Goal: Transaction & Acquisition: Book appointment/travel/reservation

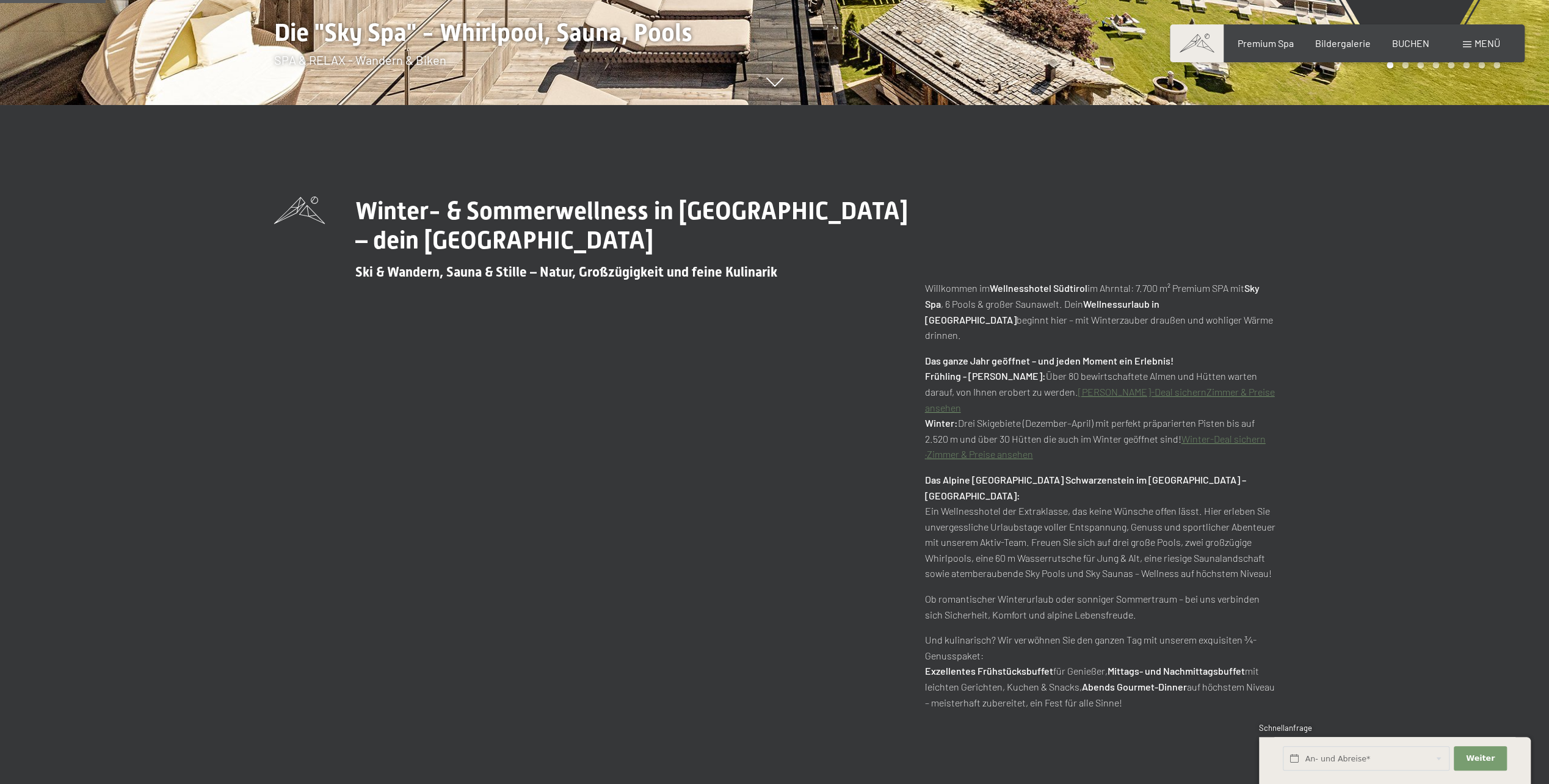
scroll to position [549, 0]
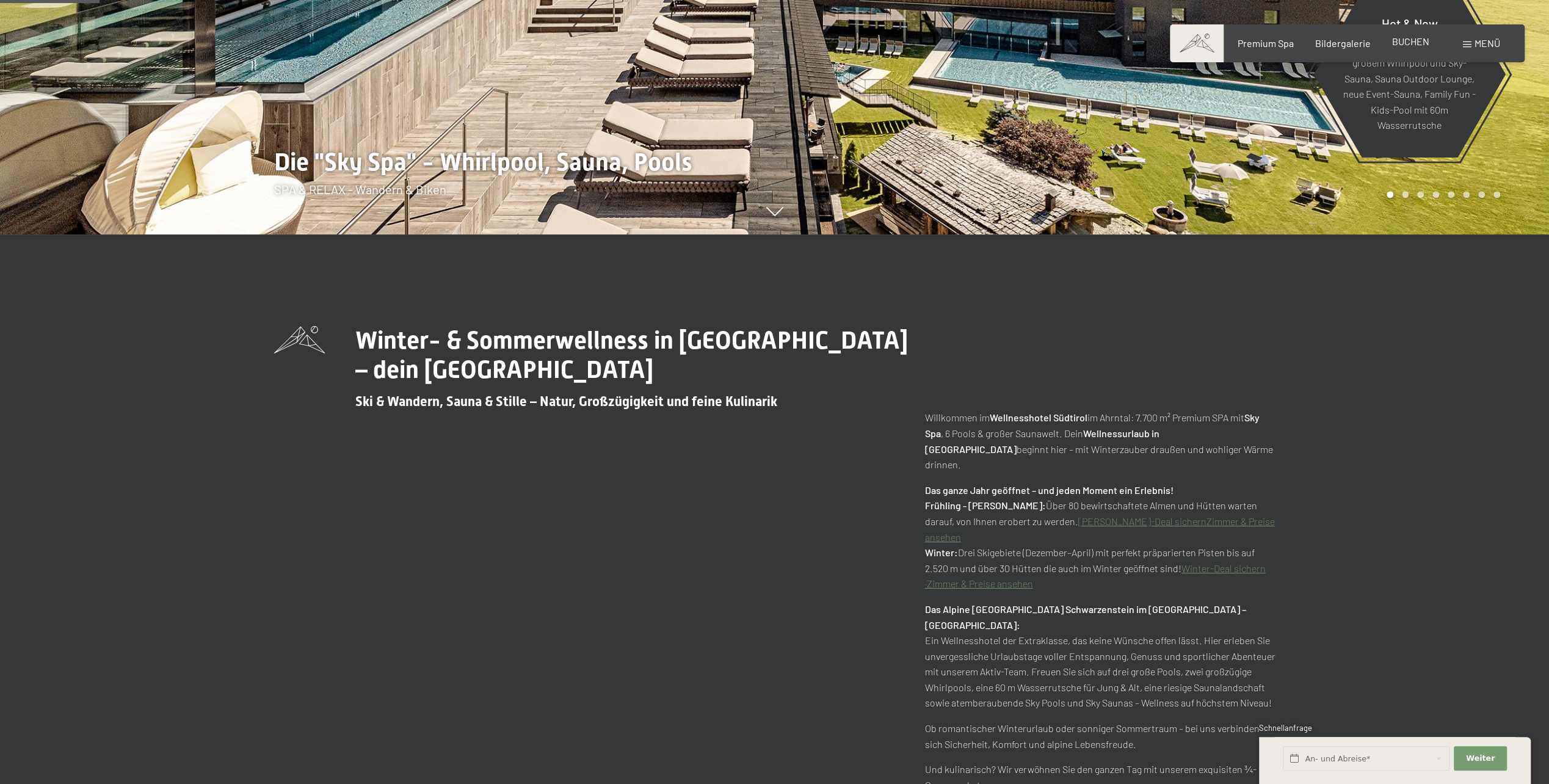
click at [1414, 43] on span "BUCHEN" at bounding box center [1411, 41] width 37 height 11
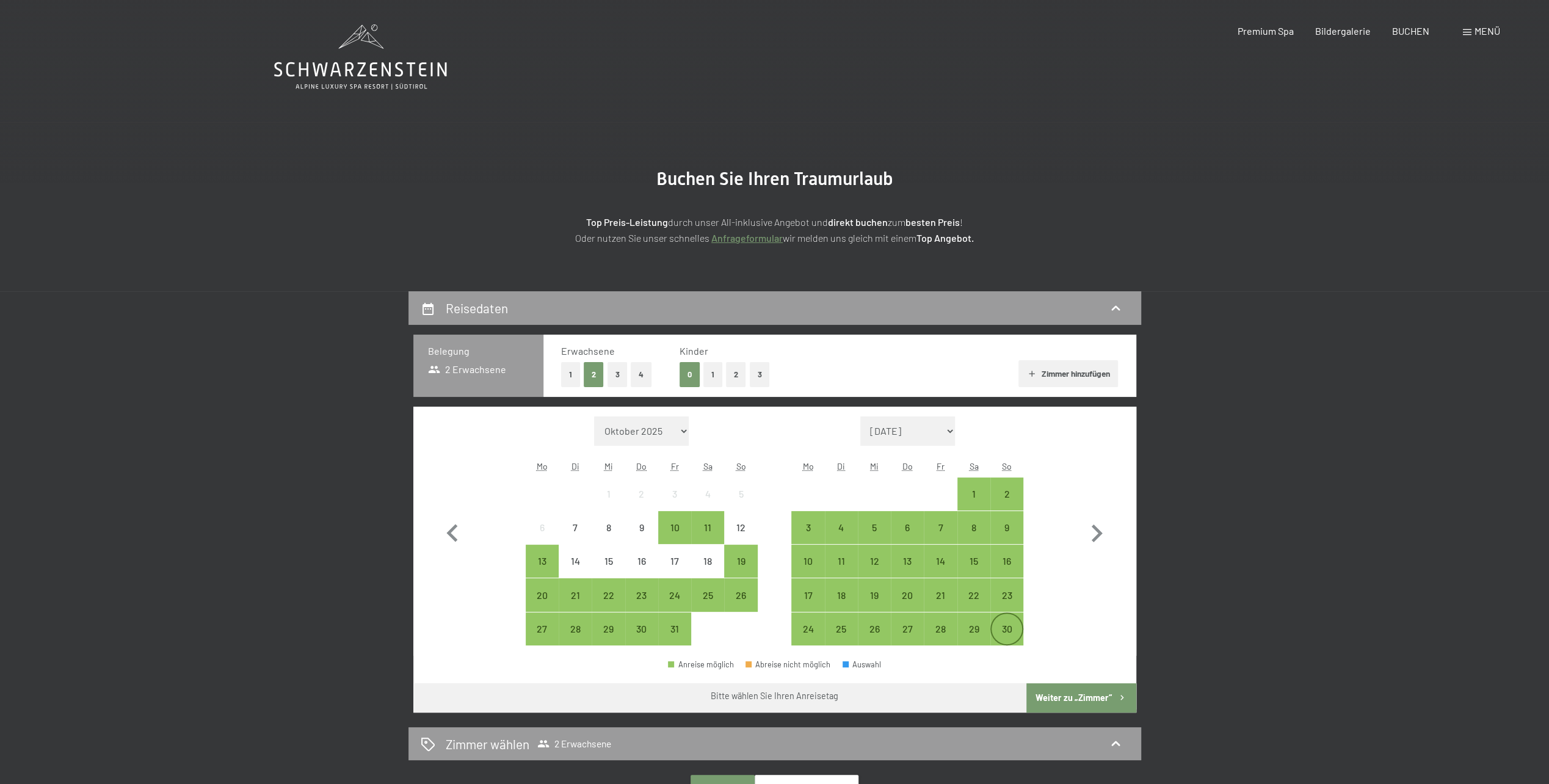
click at [1010, 631] on div "30" at bounding box center [1006, 639] width 31 height 31
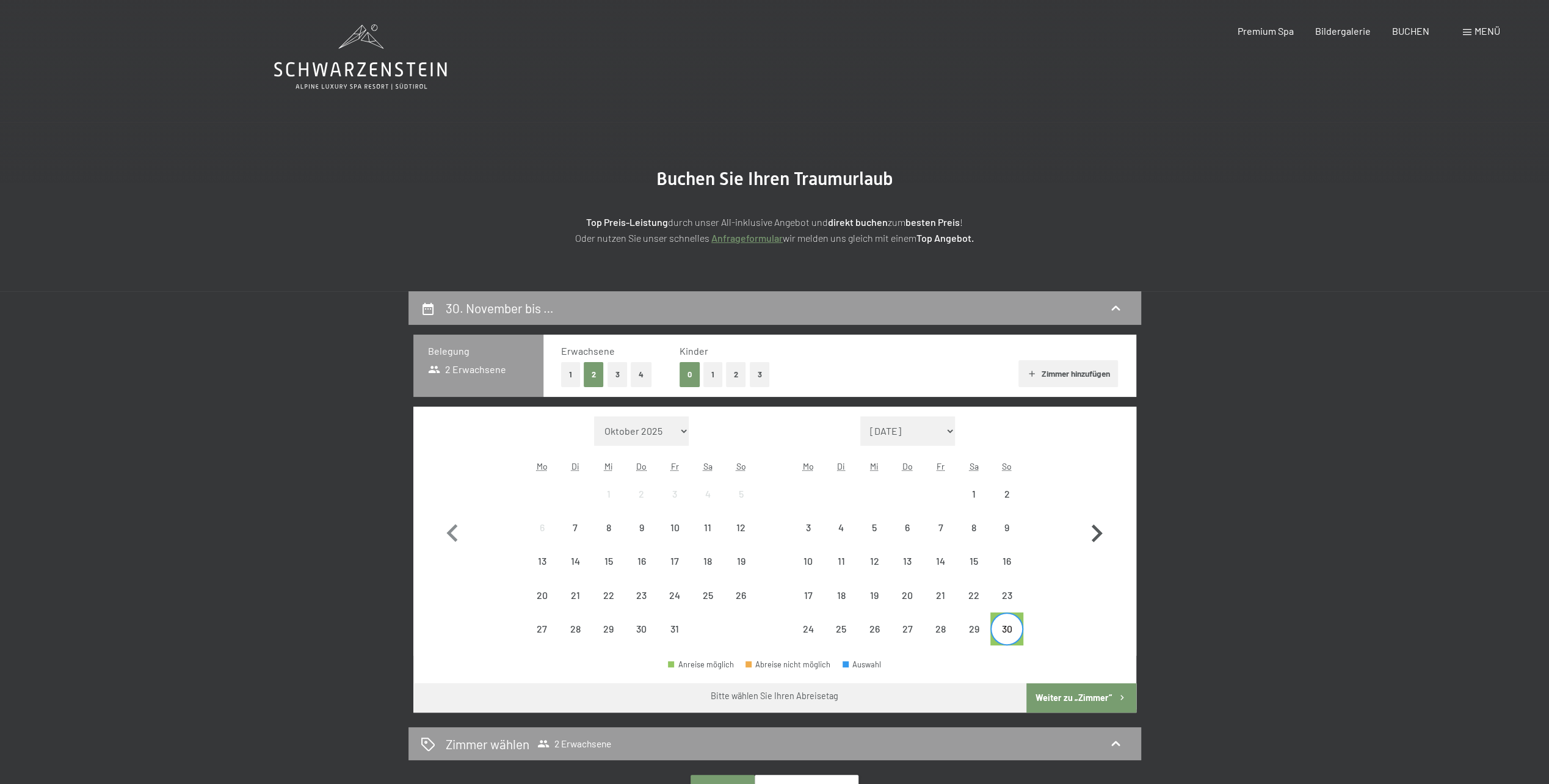
click at [1104, 533] on icon "button" at bounding box center [1096, 534] width 35 height 35
select select "2025-11-01"
select select "2025-12-01"
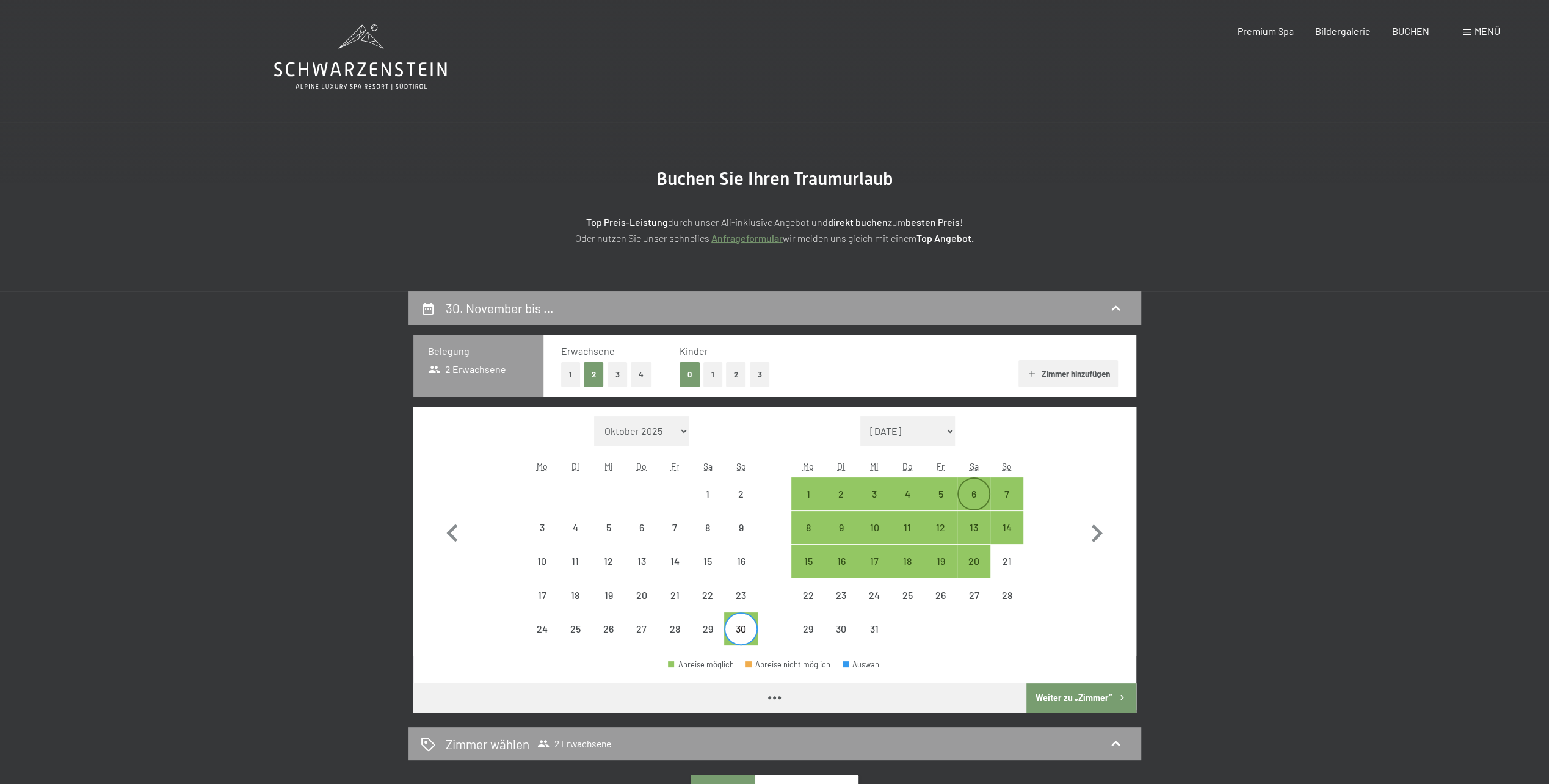
select select "2025-11-01"
select select "2025-12-01"
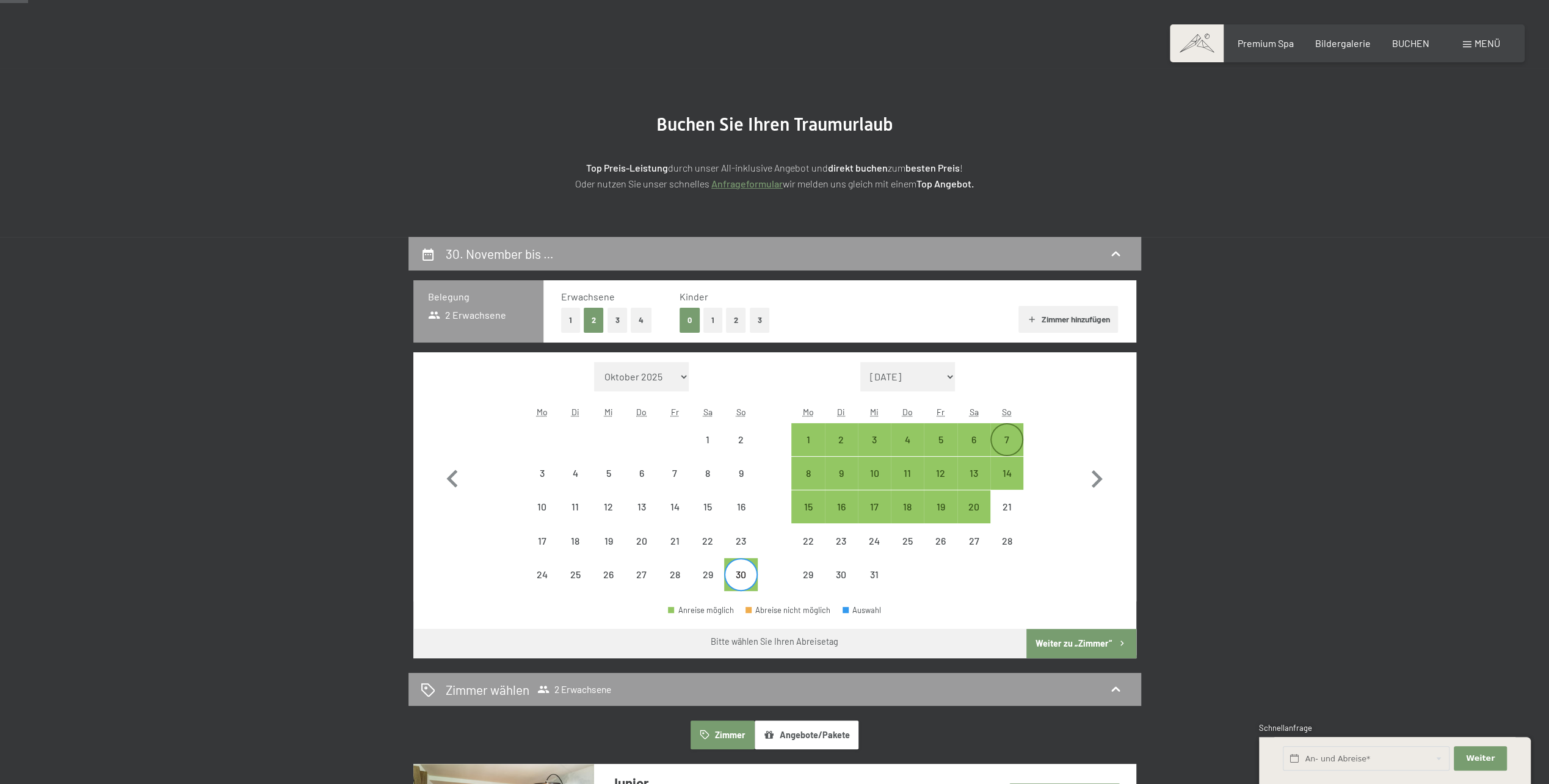
scroll to position [122, 0]
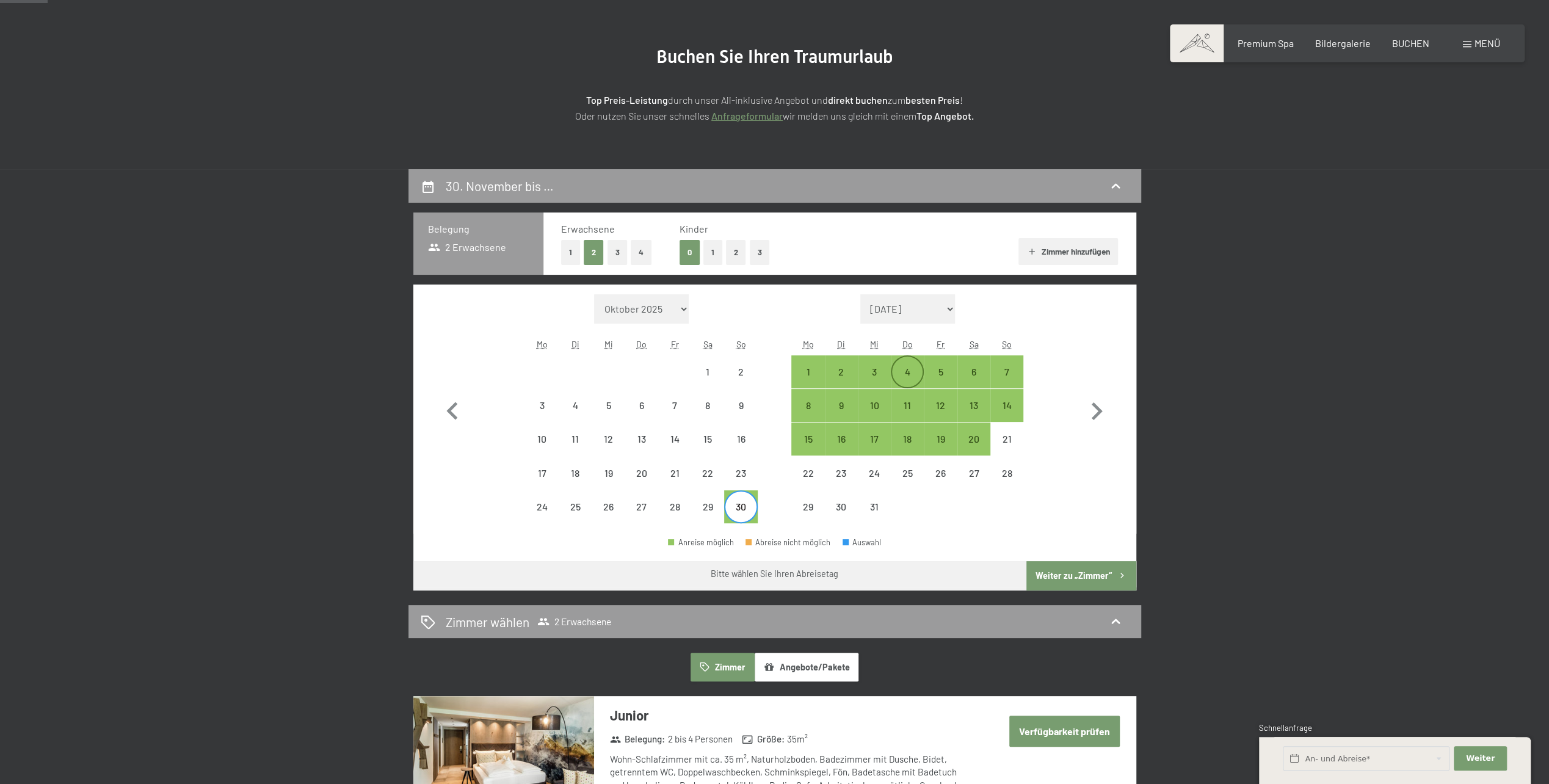
click at [910, 376] on div "4" at bounding box center [907, 382] width 31 height 31
select select "2025-11-01"
select select "2025-12-01"
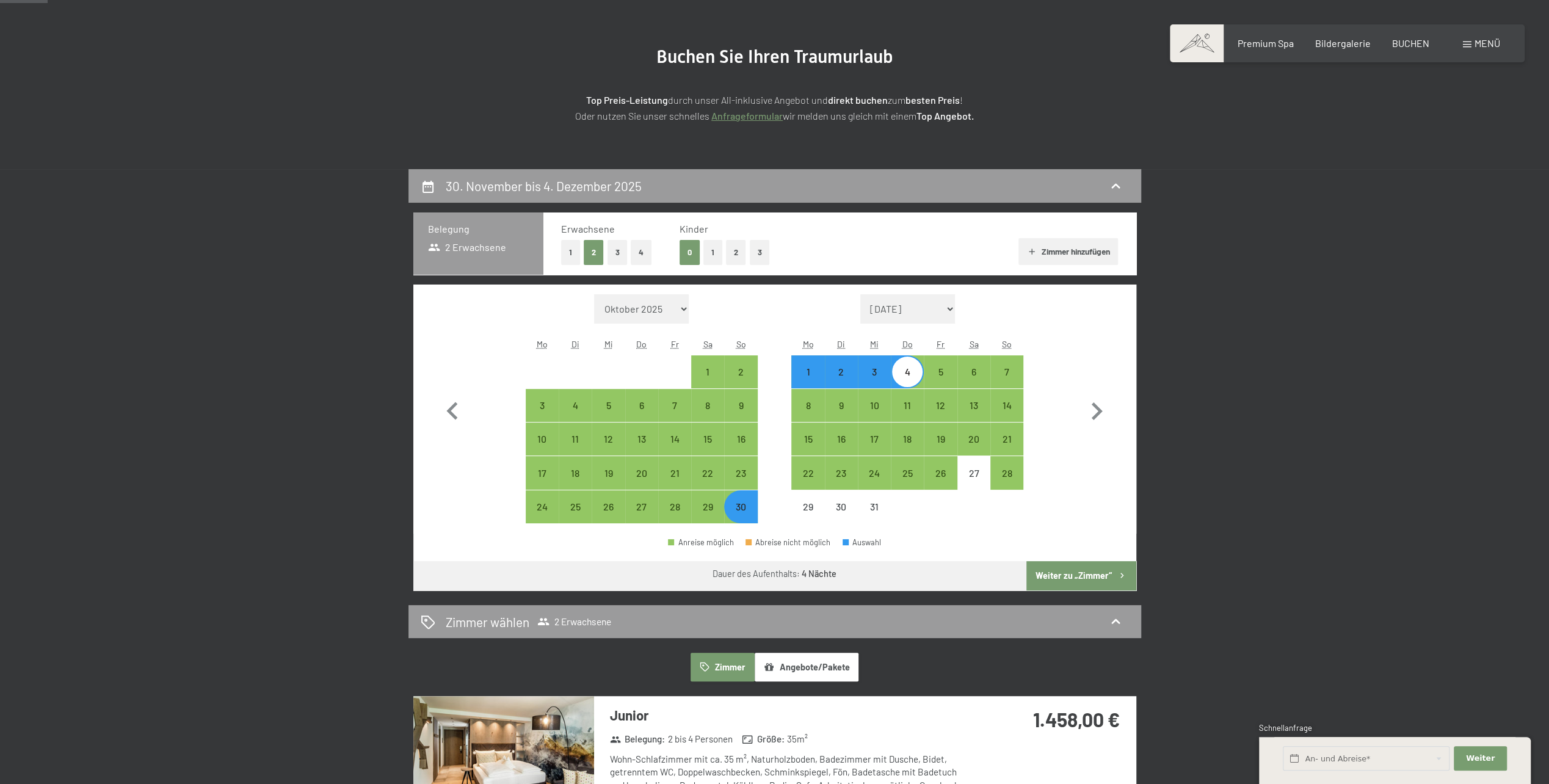
click at [1055, 575] on button "Weiter zu „Zimmer“" at bounding box center [1081, 575] width 109 height 29
select select "2025-11-01"
select select "2025-12-01"
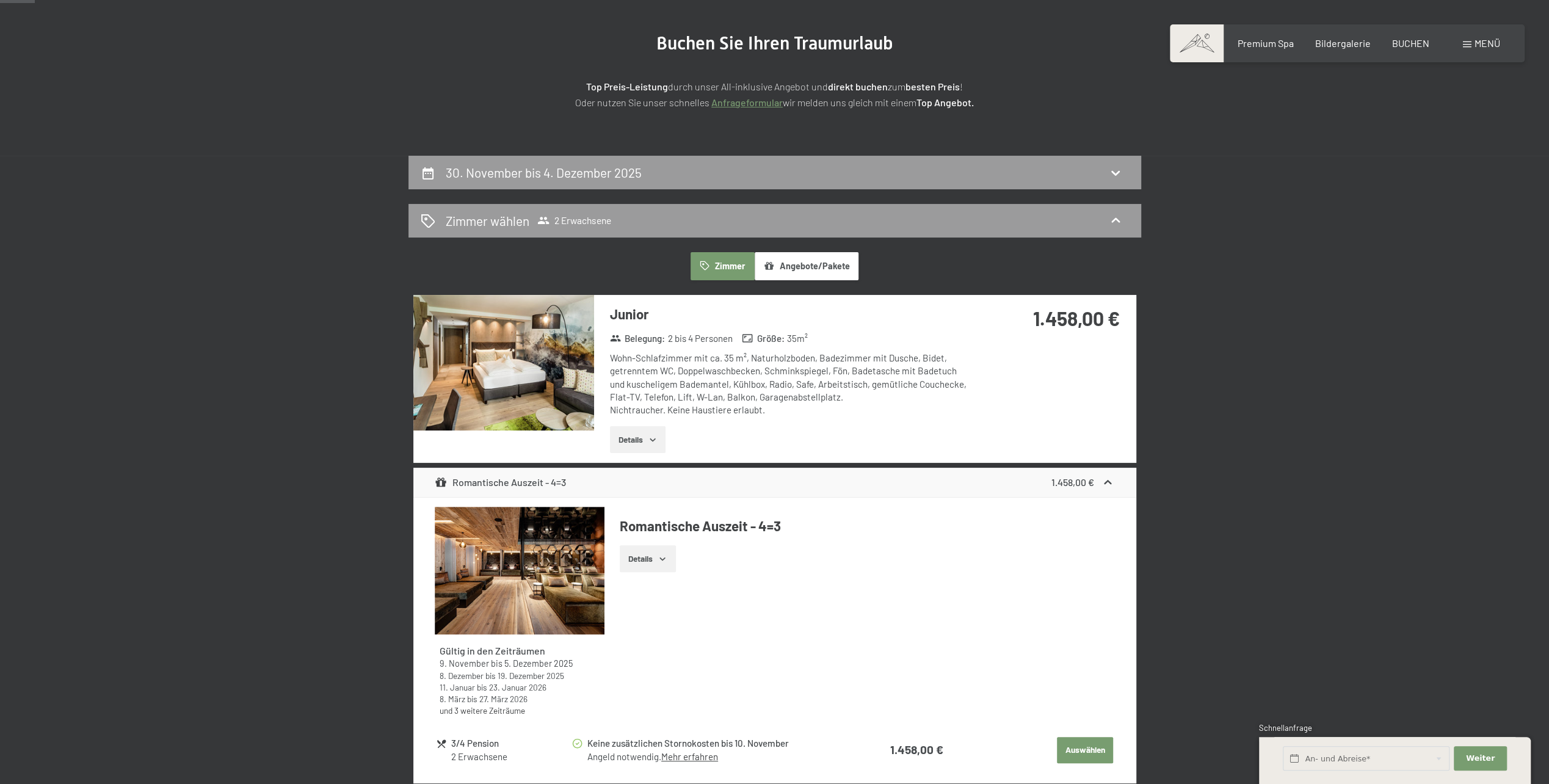
scroll to position [108, 0]
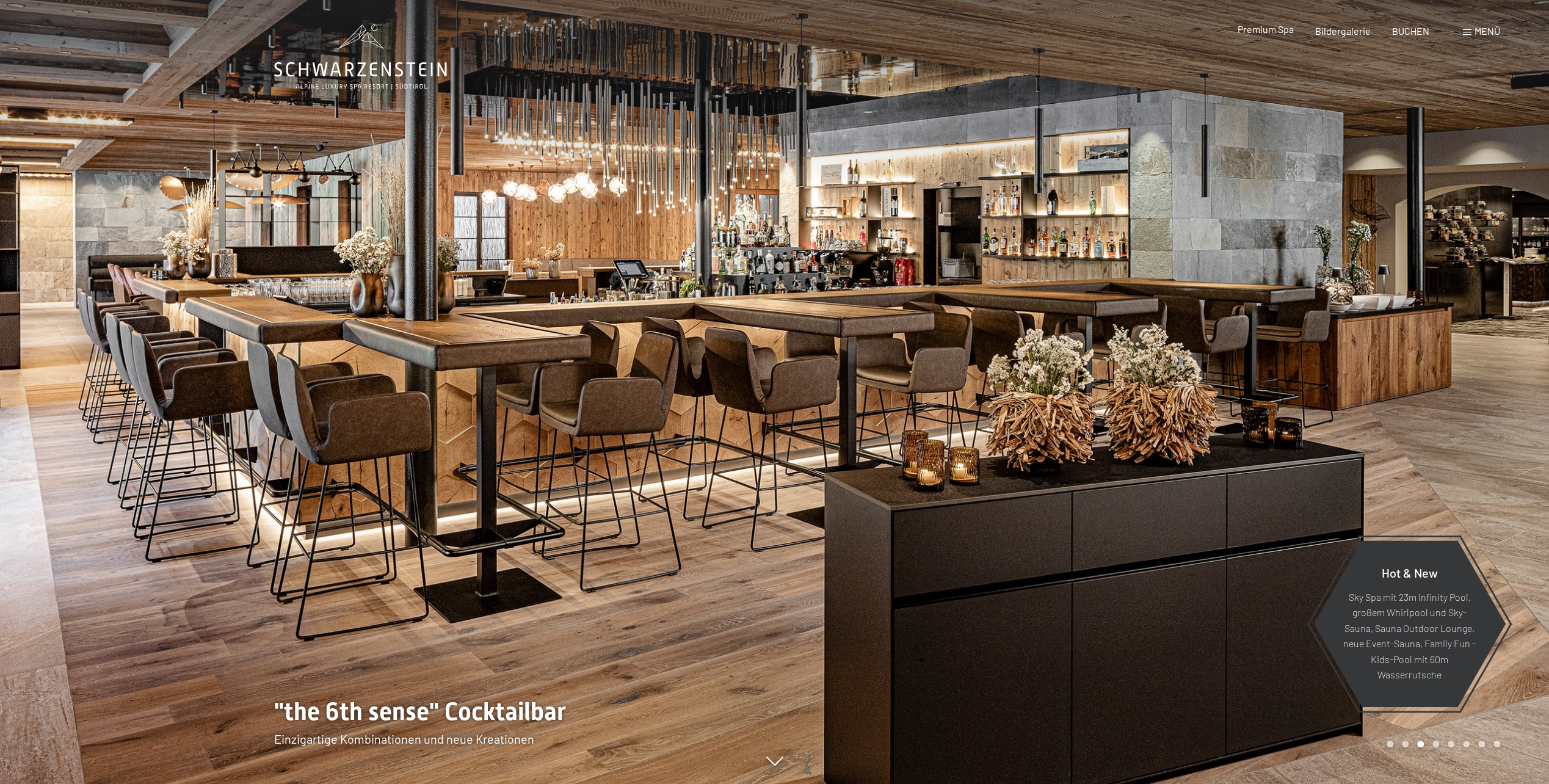
click at [1263, 30] on span "Premium Spa" at bounding box center [1266, 28] width 56 height 11
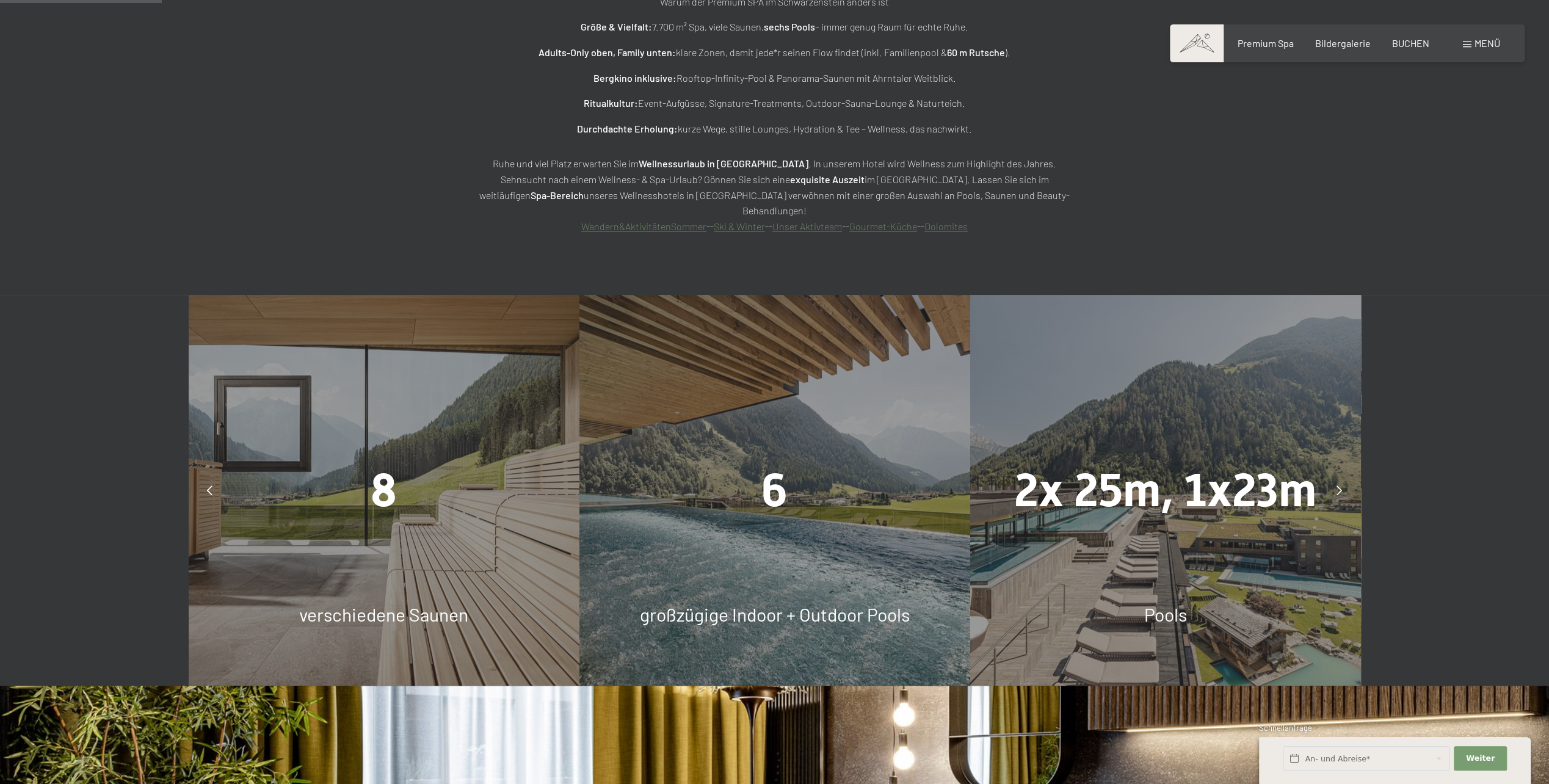
scroll to position [1221, 0]
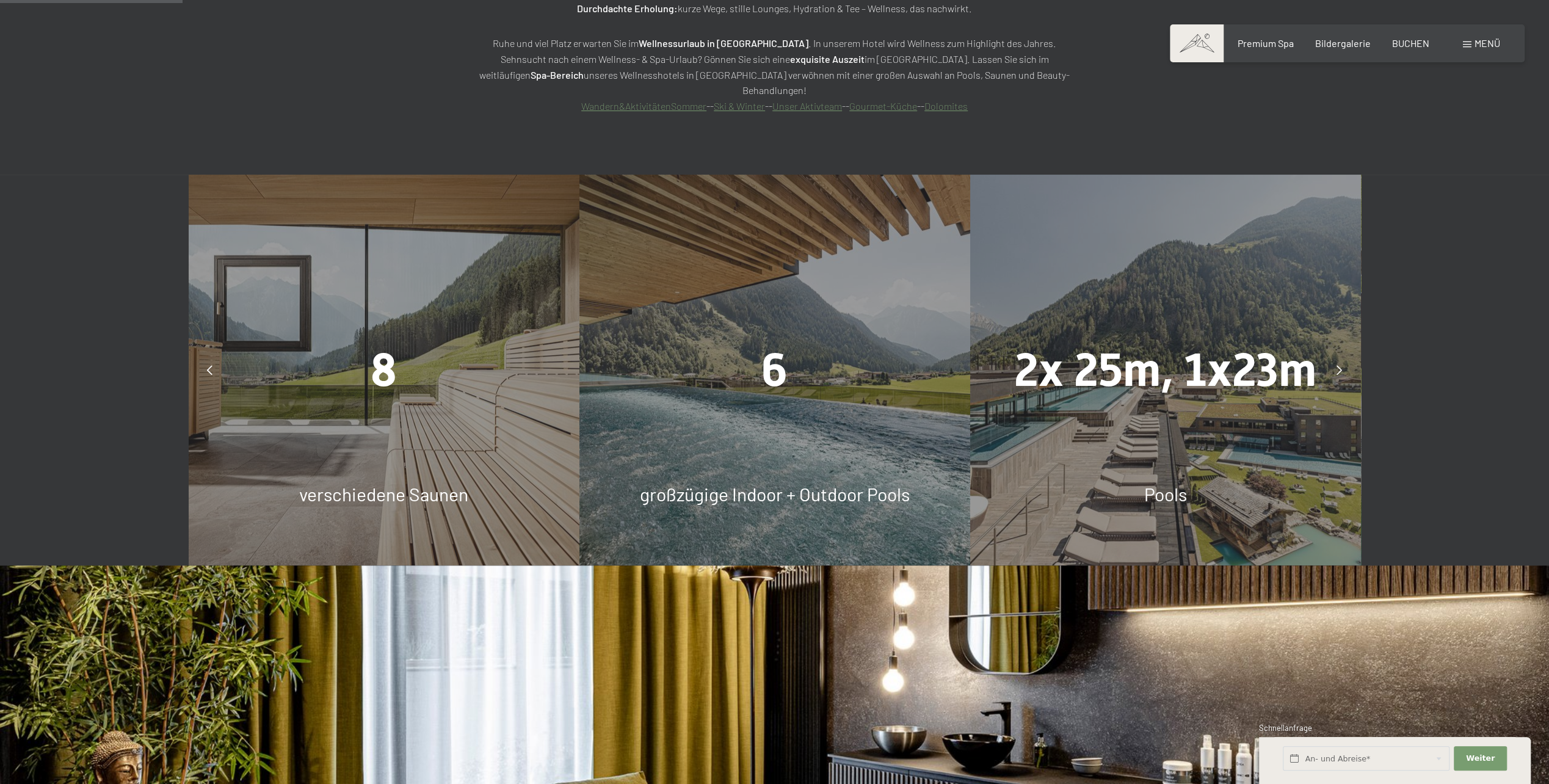
click at [775, 343] on span "6" at bounding box center [774, 370] width 26 height 54
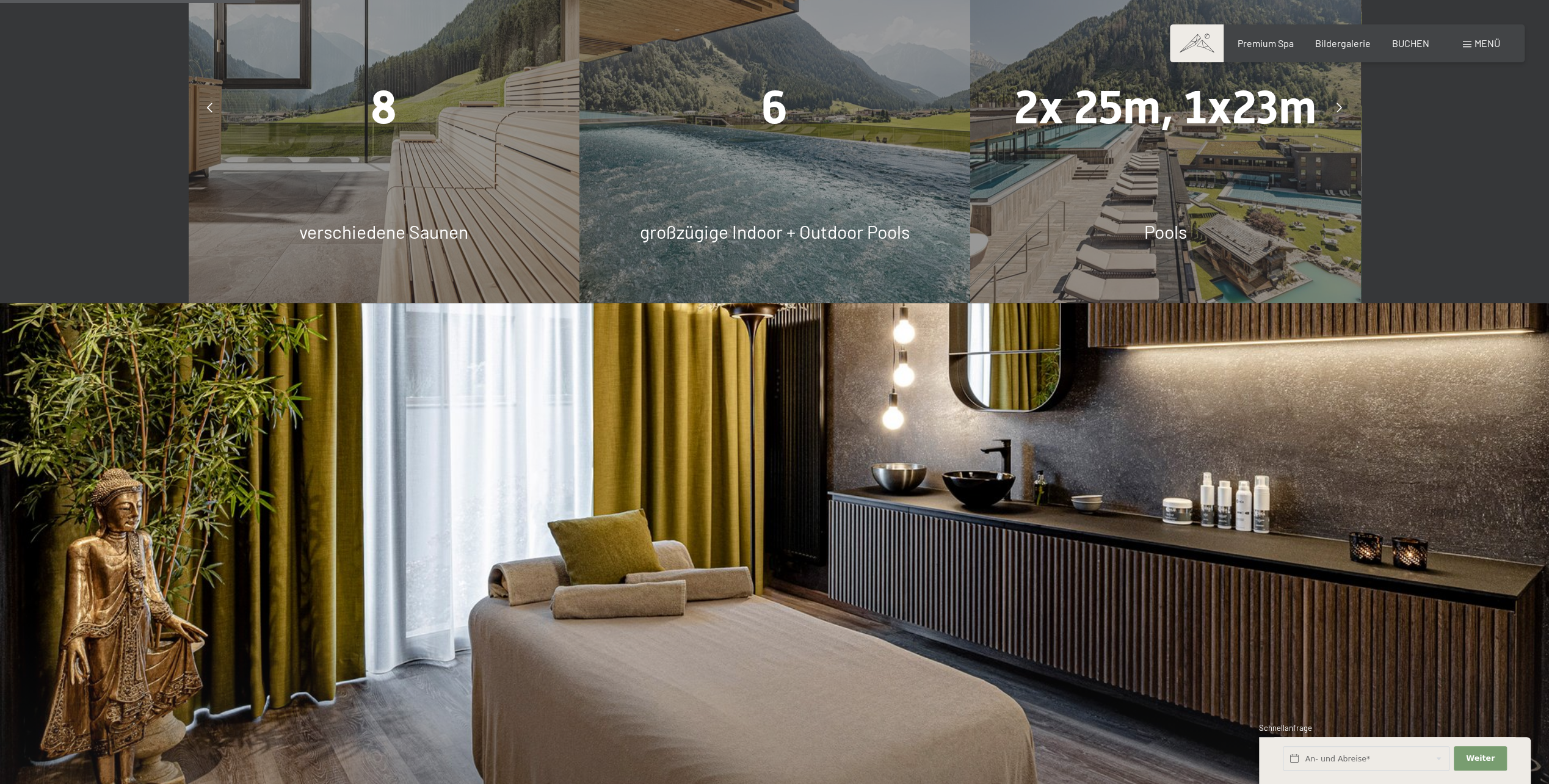
scroll to position [1282, 0]
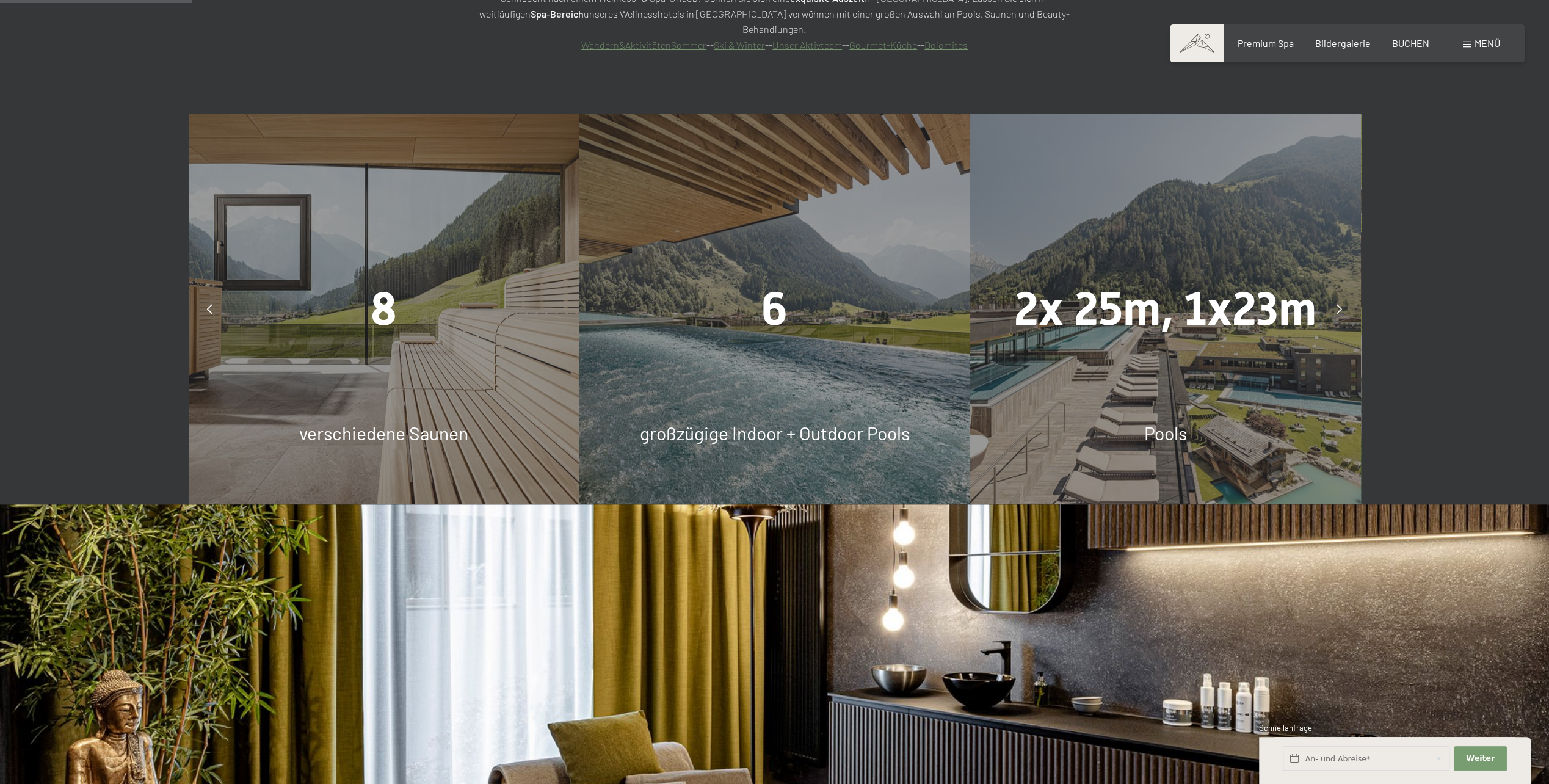
click at [762, 295] on div "6" at bounding box center [774, 309] width 391 height 64
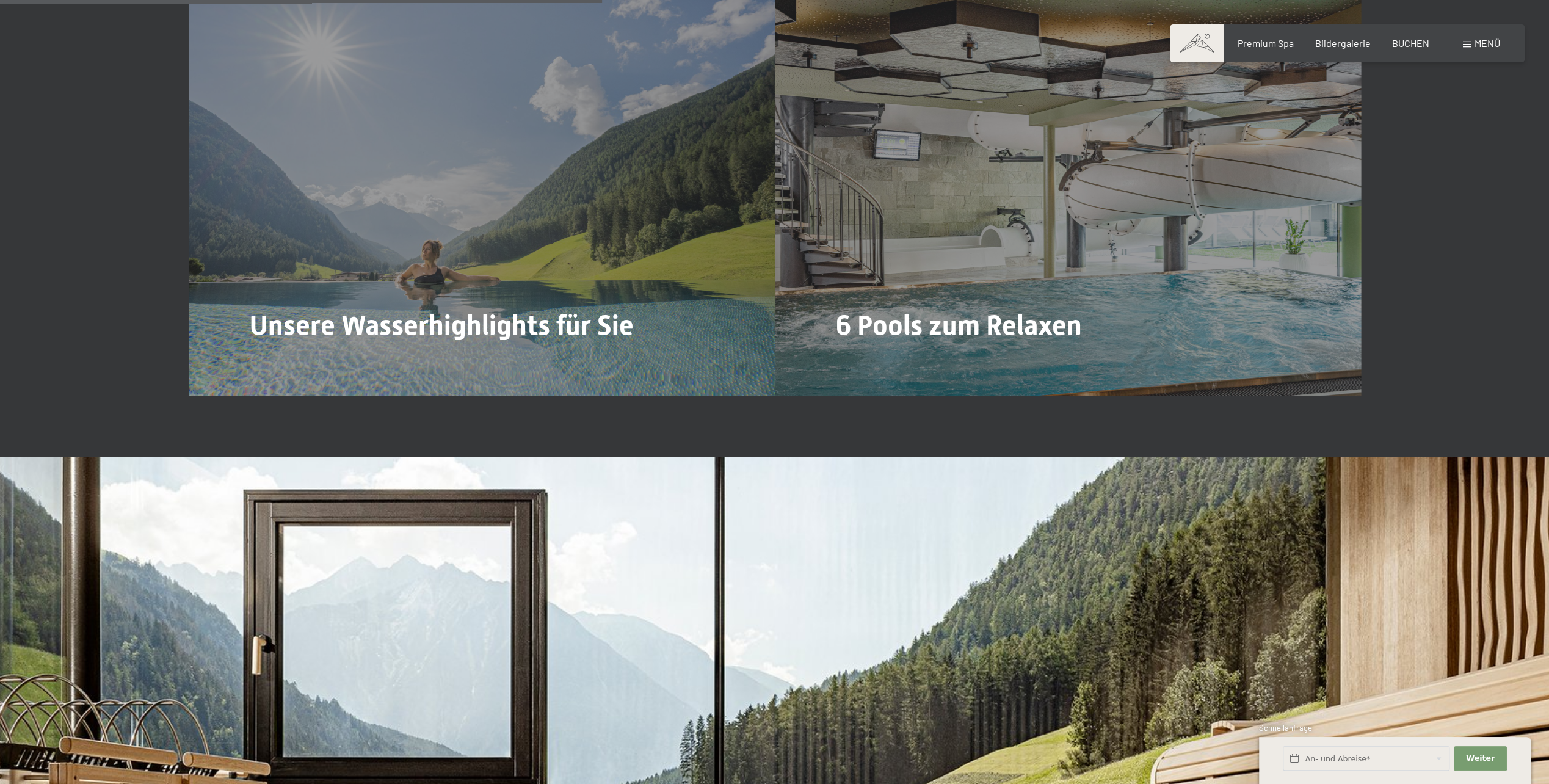
scroll to position [4029, 0]
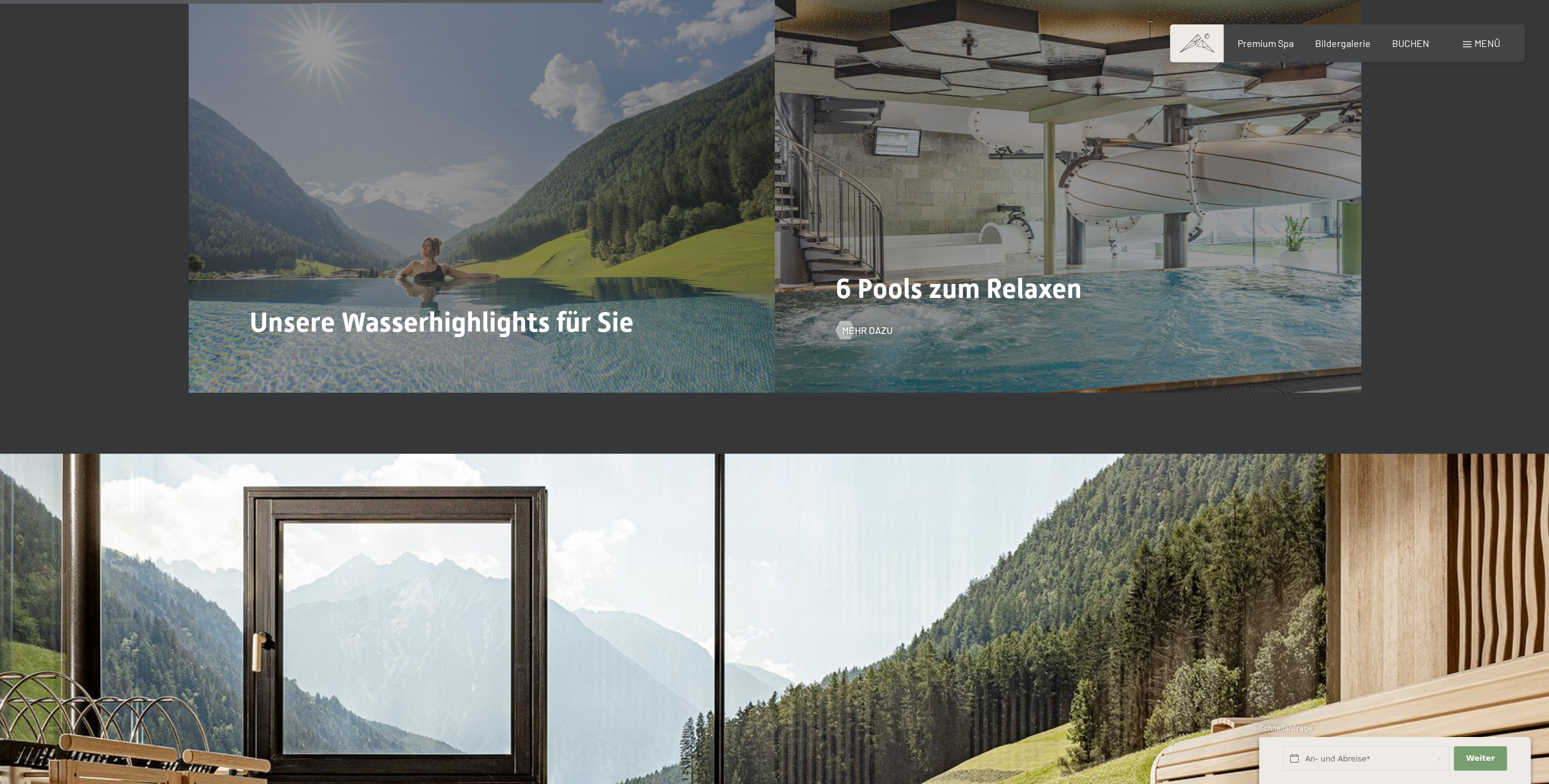
click at [928, 260] on div "6 Pools zum Relaxen Mehr dazu" at bounding box center [1068, 173] width 587 height 439
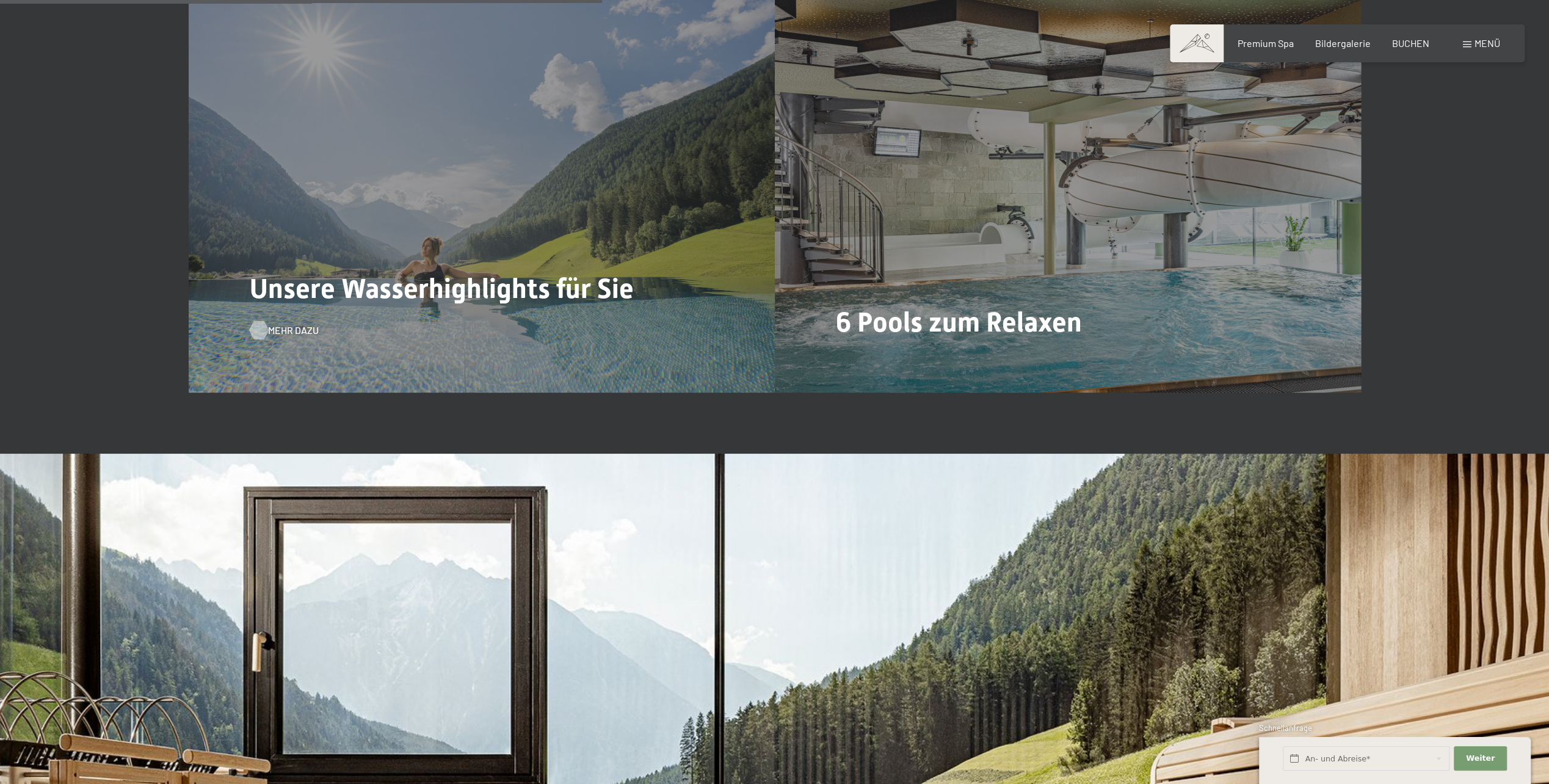
click at [277, 324] on span "Mehr dazu" at bounding box center [293, 330] width 50 height 13
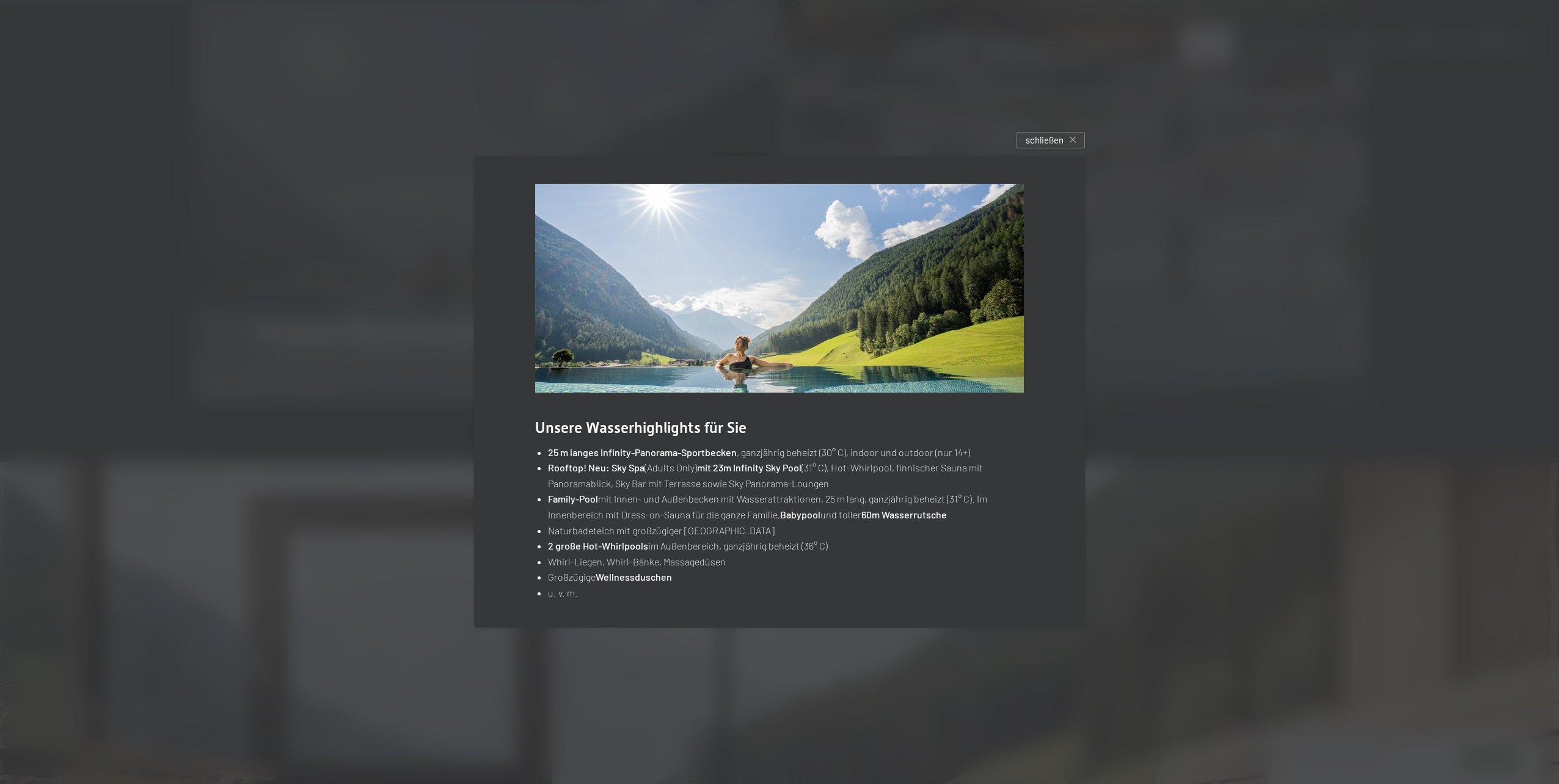
click at [413, 351] on div at bounding box center [779, 392] width 1559 height 784
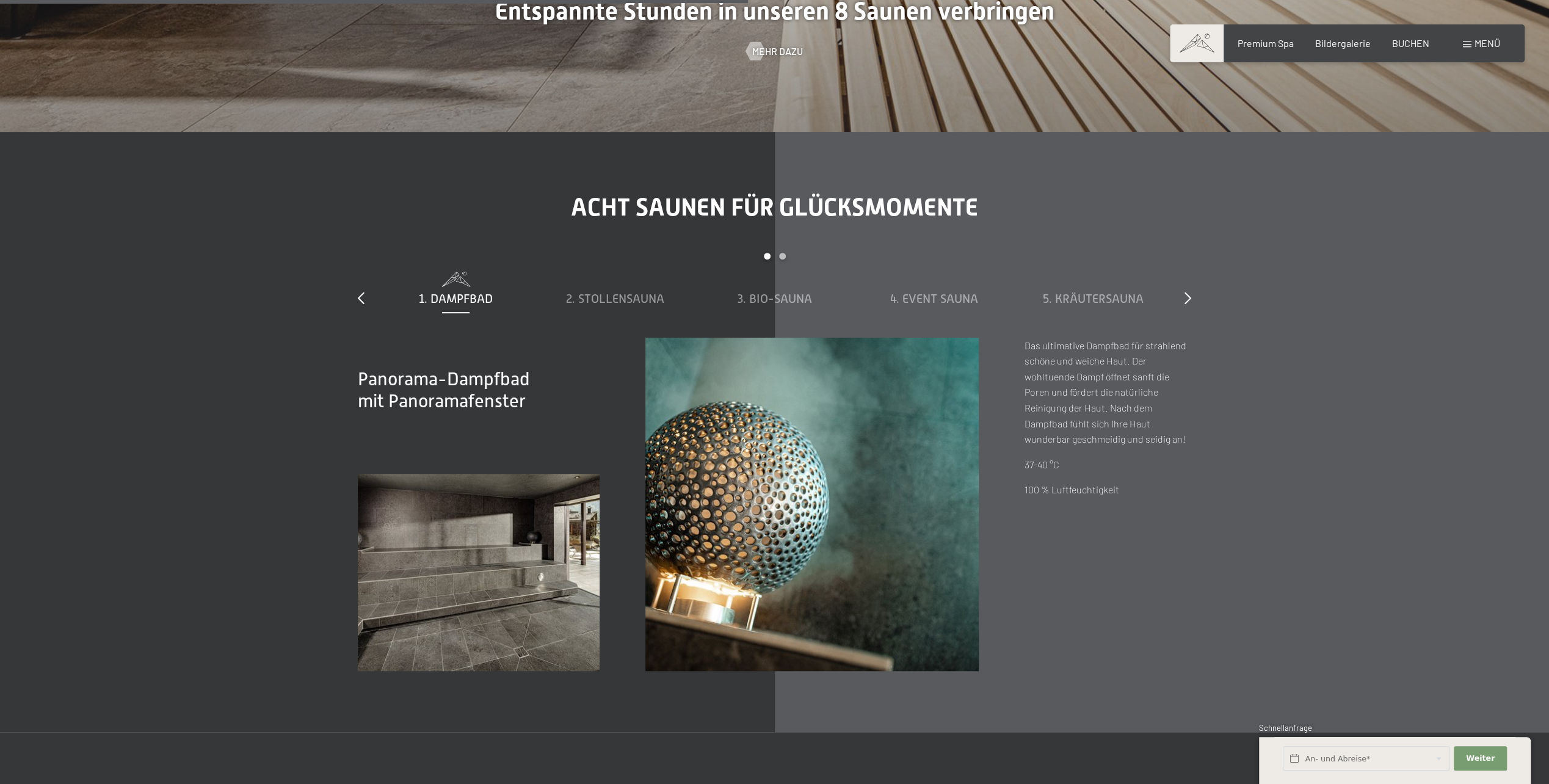
scroll to position [5190, 0]
